Goal: Obtain resource: Obtain resource

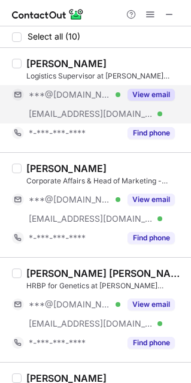
click at [157, 95] on button "View email" at bounding box center [151, 95] width 47 height 12
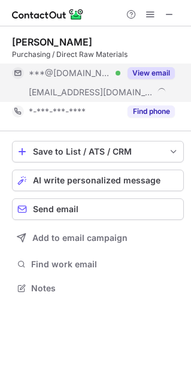
scroll to position [279, 191]
click at [141, 71] on button "View email" at bounding box center [151, 73] width 47 height 12
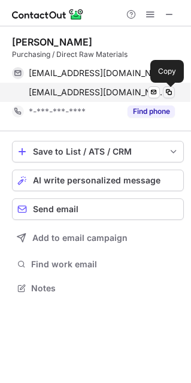
click at [170, 90] on span at bounding box center [169, 93] width 10 height 10
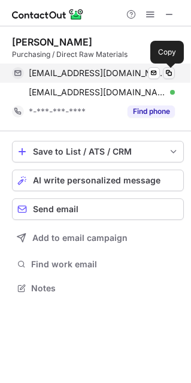
click at [168, 72] on span at bounding box center [169, 73] width 10 height 10
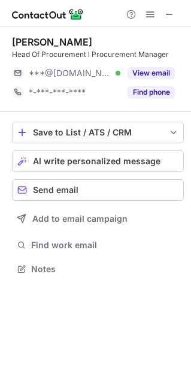
scroll to position [260, 191]
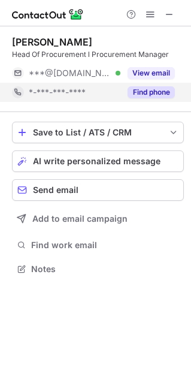
click at [142, 89] on button "Find phone" at bounding box center [151, 92] width 47 height 12
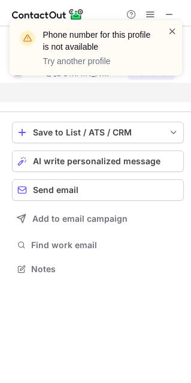
click at [177, 32] on span at bounding box center [173, 31] width 10 height 12
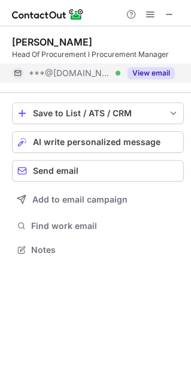
click at [131, 72] on button "View email" at bounding box center [151, 73] width 47 height 12
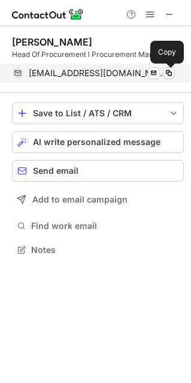
click at [167, 76] on span at bounding box center [169, 73] width 10 height 10
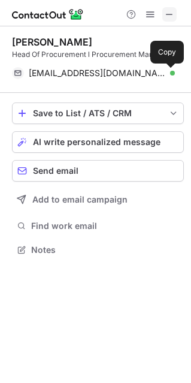
click at [170, 15] on span at bounding box center [170, 15] width 10 height 10
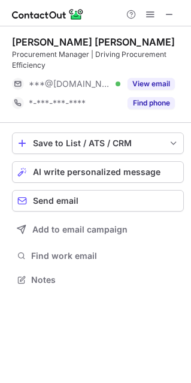
scroll to position [271, 191]
